Goal: Task Accomplishment & Management: Use online tool/utility

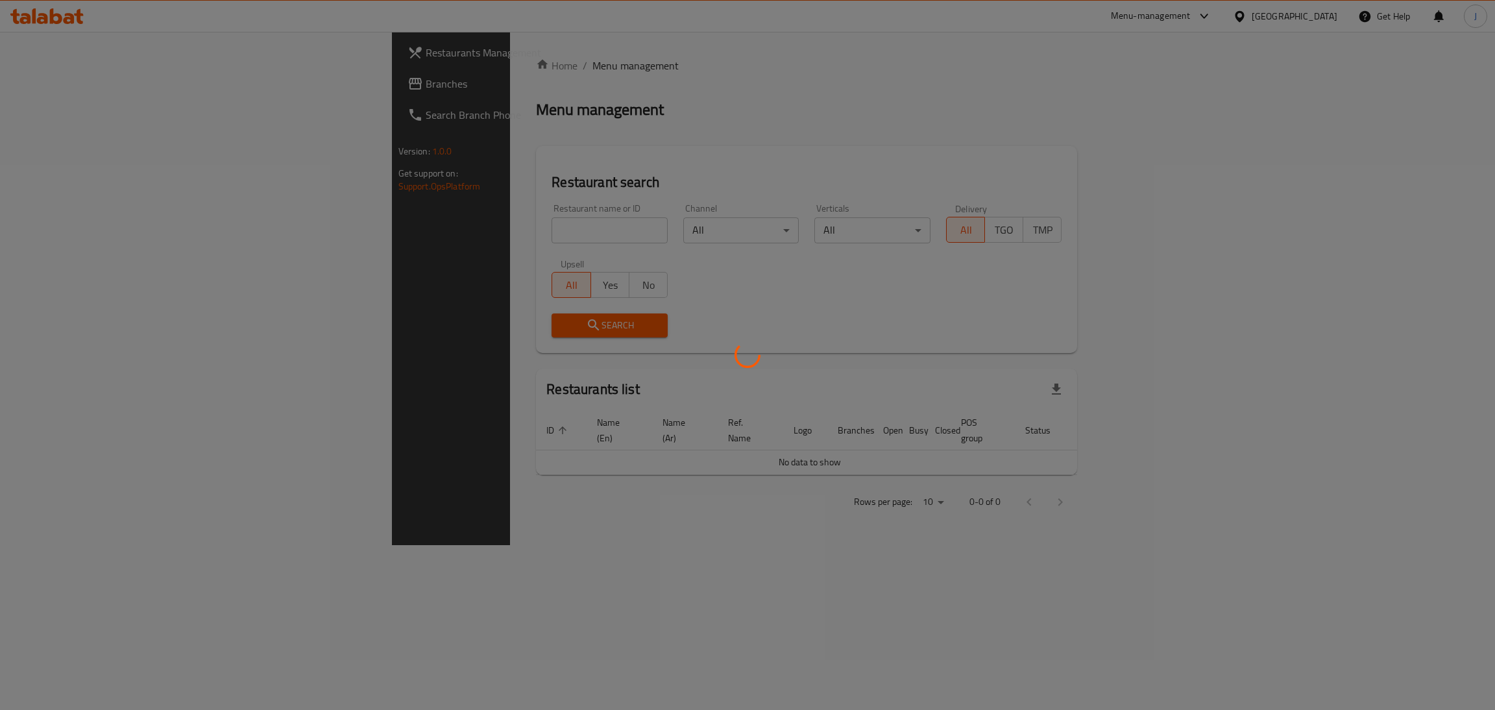
click at [492, 227] on div at bounding box center [747, 355] width 1495 height 710
click at [485, 232] on div at bounding box center [747, 355] width 1495 height 710
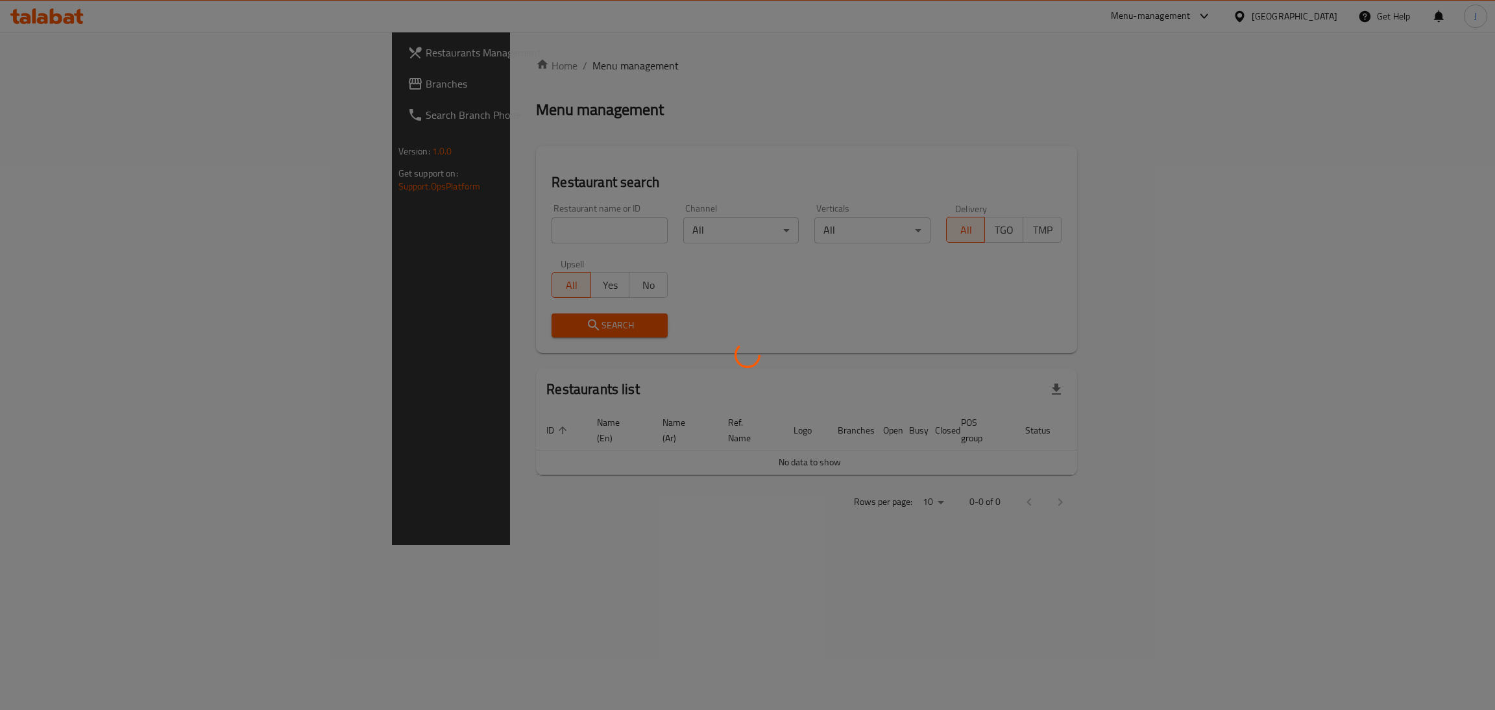
click at [485, 232] on div at bounding box center [747, 355] width 1495 height 710
click at [349, 247] on div at bounding box center [747, 355] width 1495 height 710
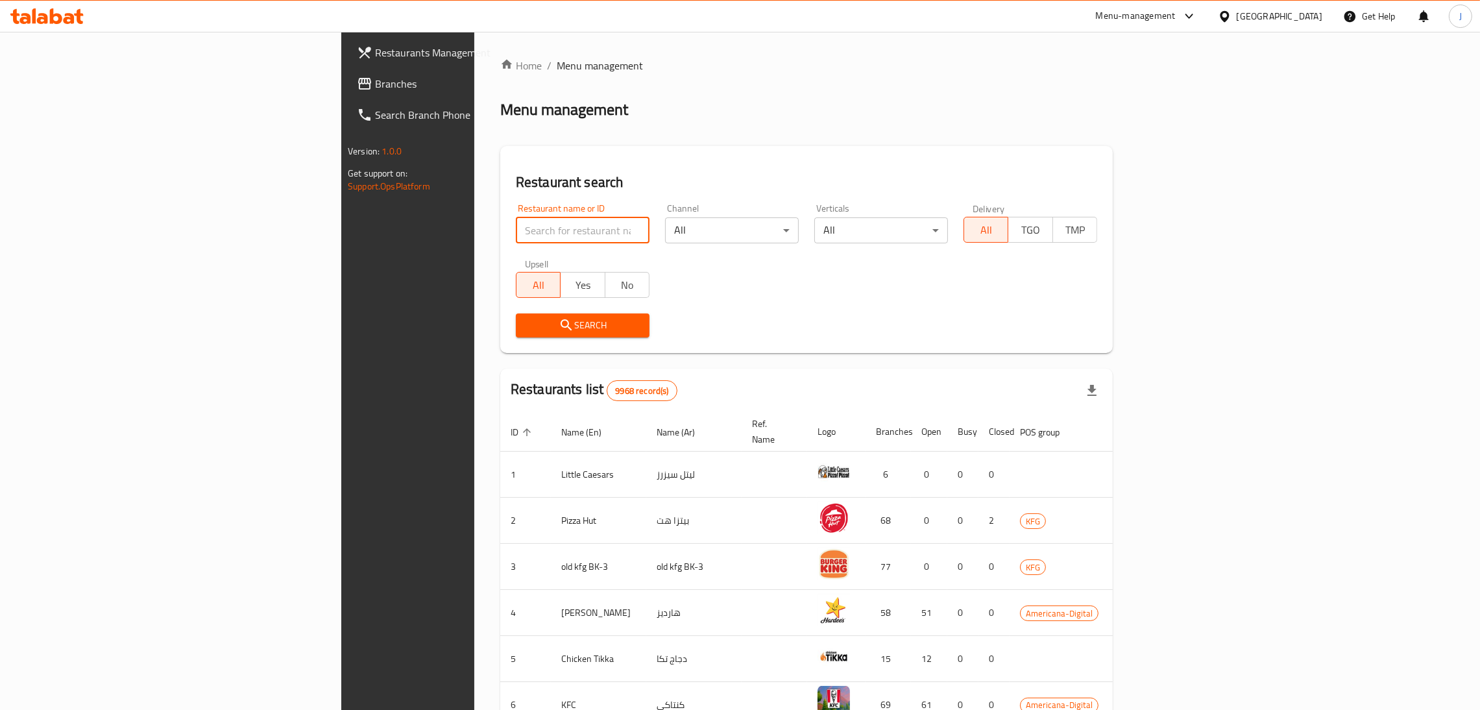
click at [516, 226] on input "search" at bounding box center [583, 230] width 134 height 26
click at [516, 227] on input "search" at bounding box center [583, 230] width 134 height 26
type input "chaclate"
click button "Search" at bounding box center [583, 325] width 134 height 24
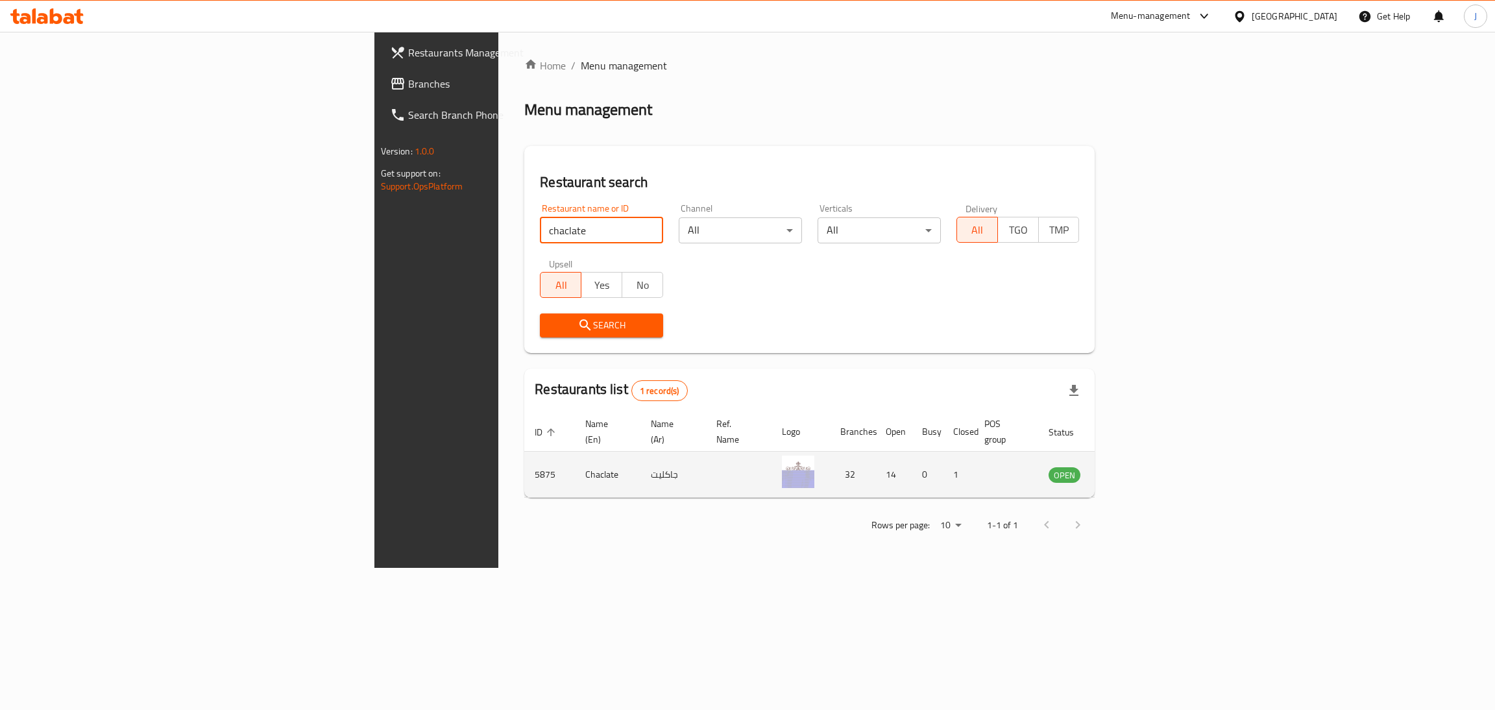
click at [1132, 470] on icon "enhanced table" at bounding box center [1125, 475] width 14 height 11
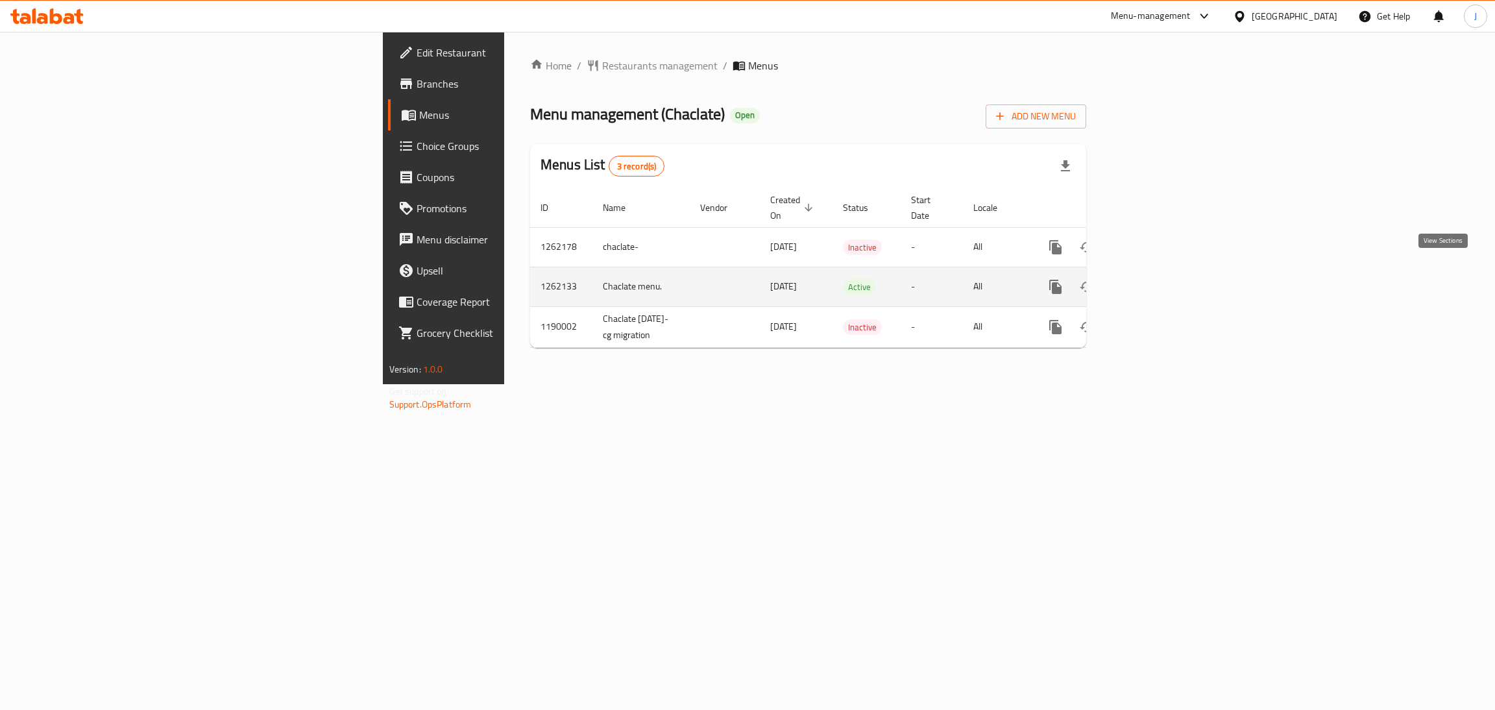
click at [1157, 279] on icon "enhanced table" at bounding box center [1150, 287] width 16 height 16
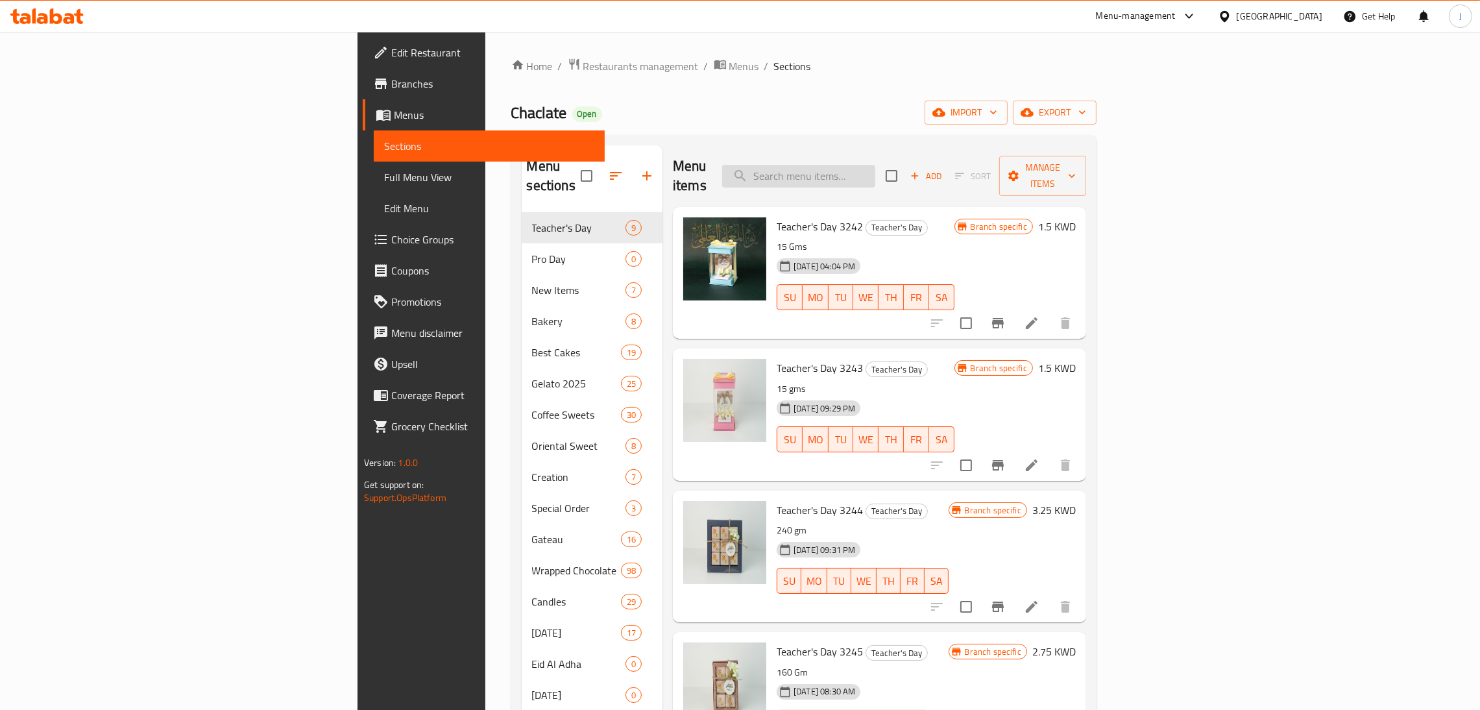
click at [876, 165] on input "search" at bounding box center [798, 176] width 153 height 23
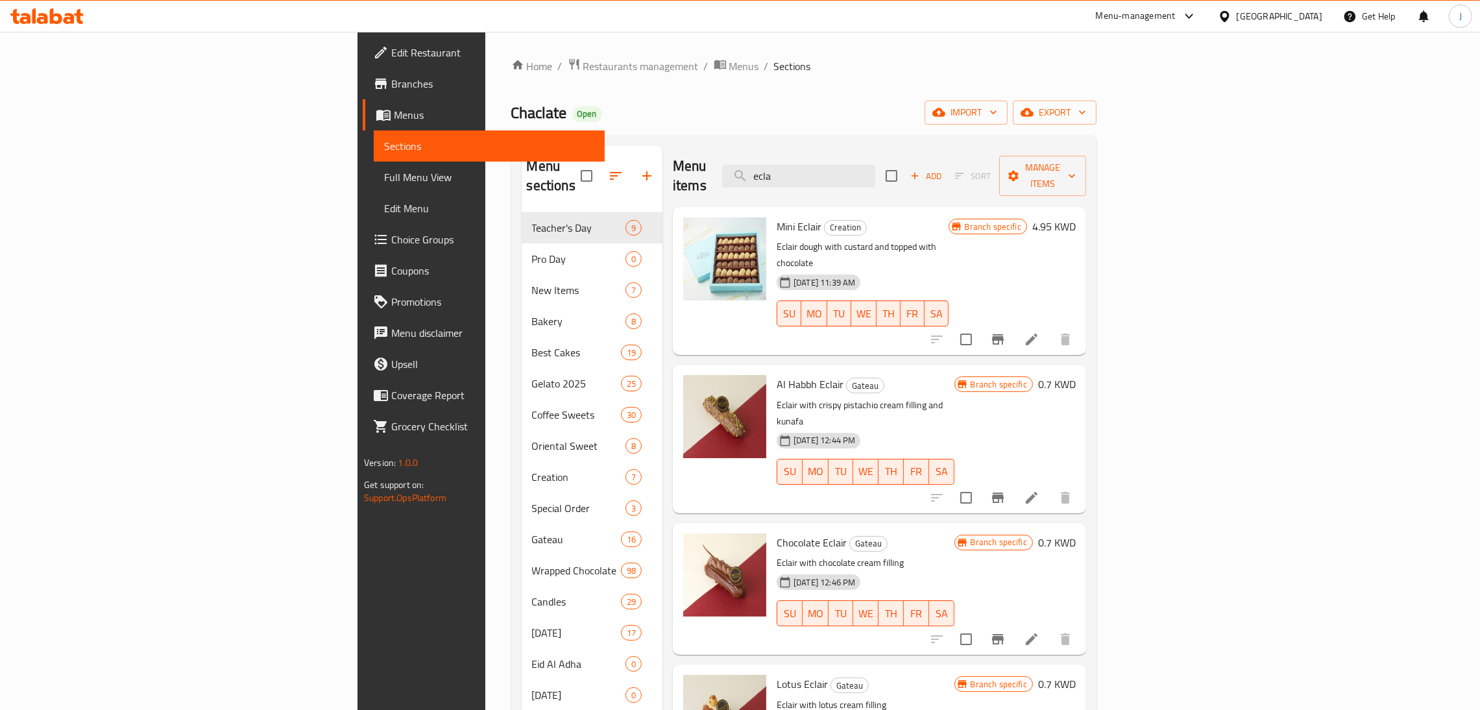
type input "ecla"
click at [1006, 332] on icon "Branch-specific-item" at bounding box center [998, 340] width 16 height 16
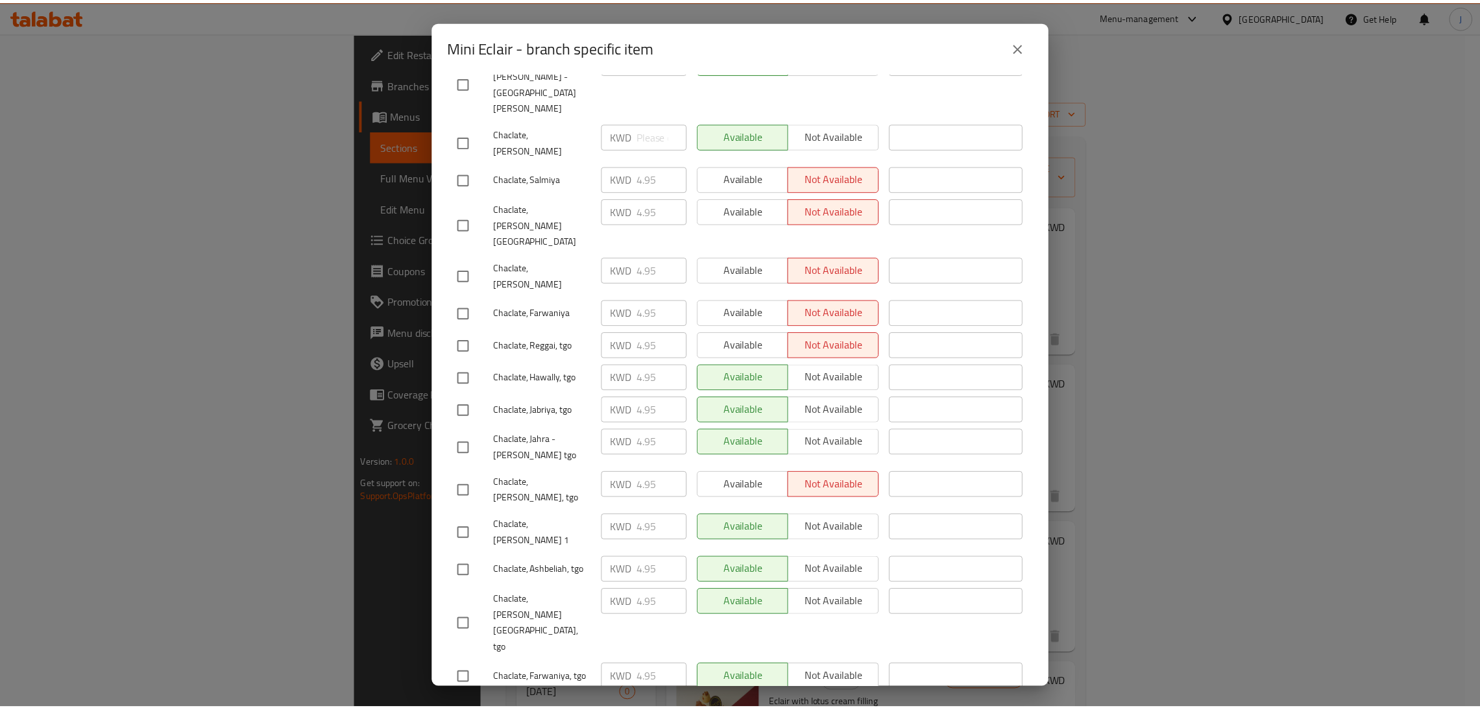
scroll to position [874, 0]
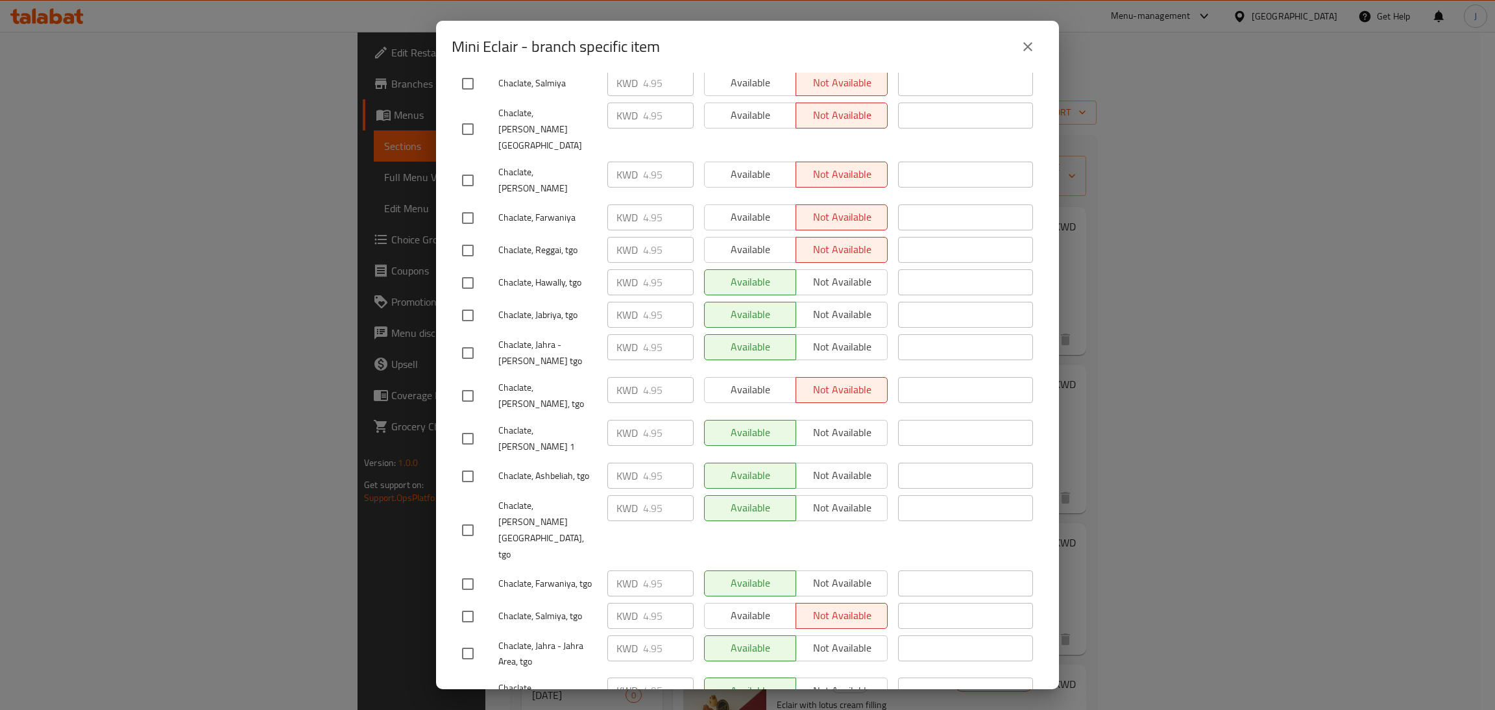
click at [1027, 37] on button "close" at bounding box center [1027, 46] width 31 height 31
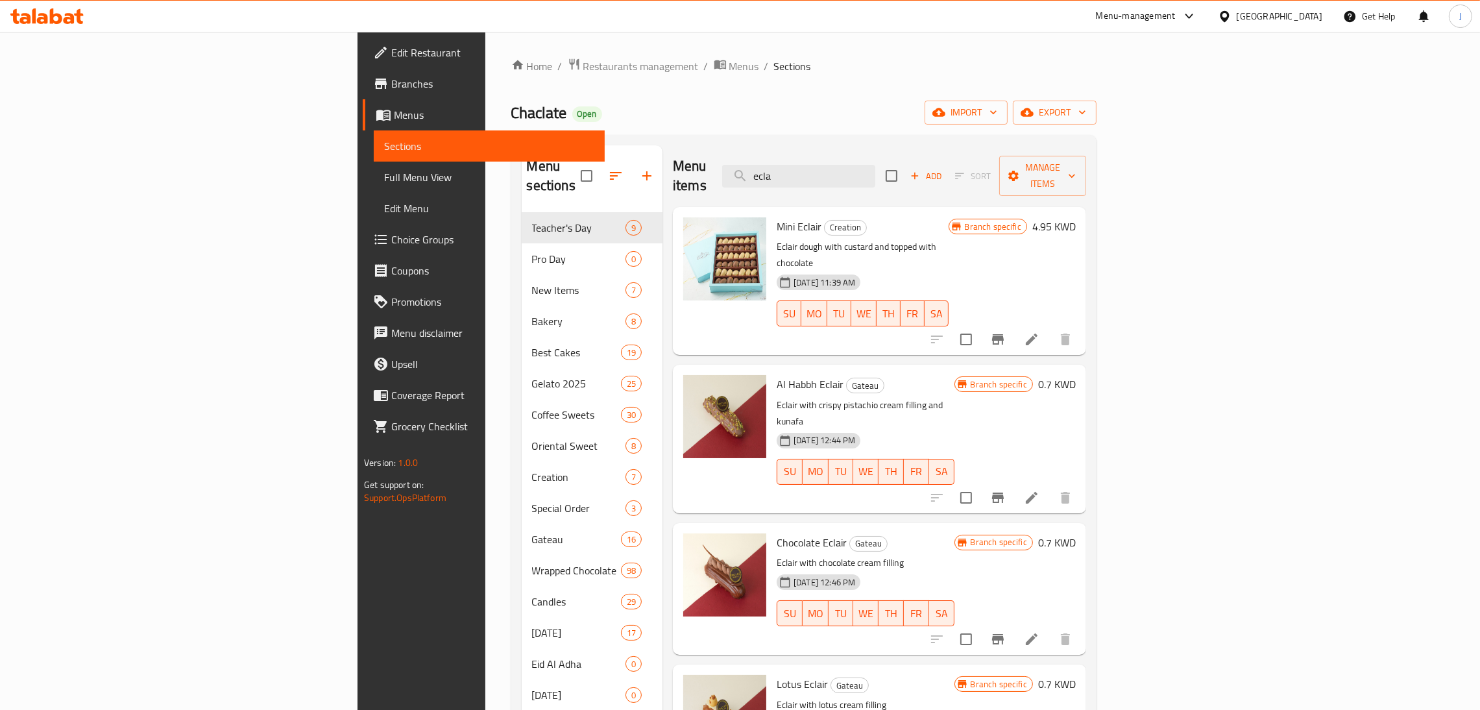
click at [1176, 16] on div "Menu-management" at bounding box center [1136, 16] width 80 height 16
click at [1164, 142] on div "Restaurant-Management" at bounding box center [1124, 143] width 102 height 14
